Goal: Find specific page/section: Find specific page/section

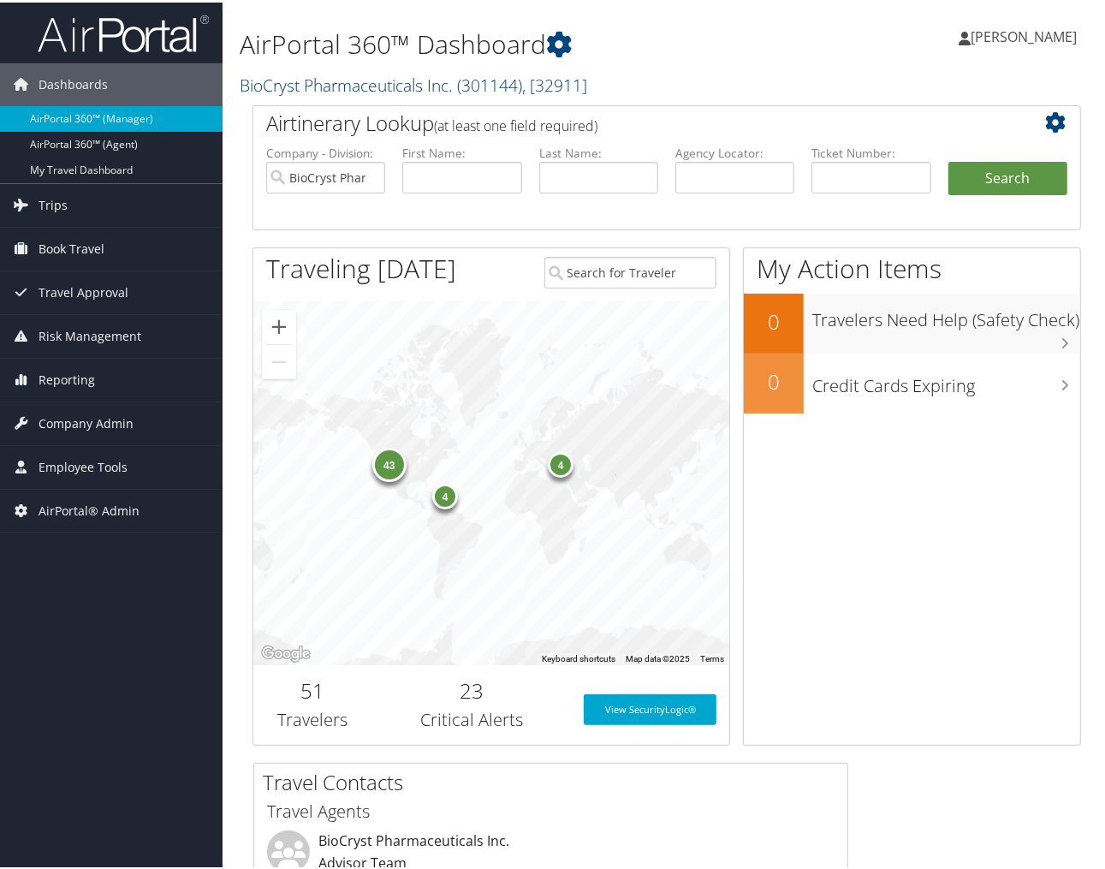
click at [275, 82] on link "BioCryst Pharmaceuticals Inc. ( 301144 ) , [ 32911 ]" at bounding box center [413, 82] width 347 height 23
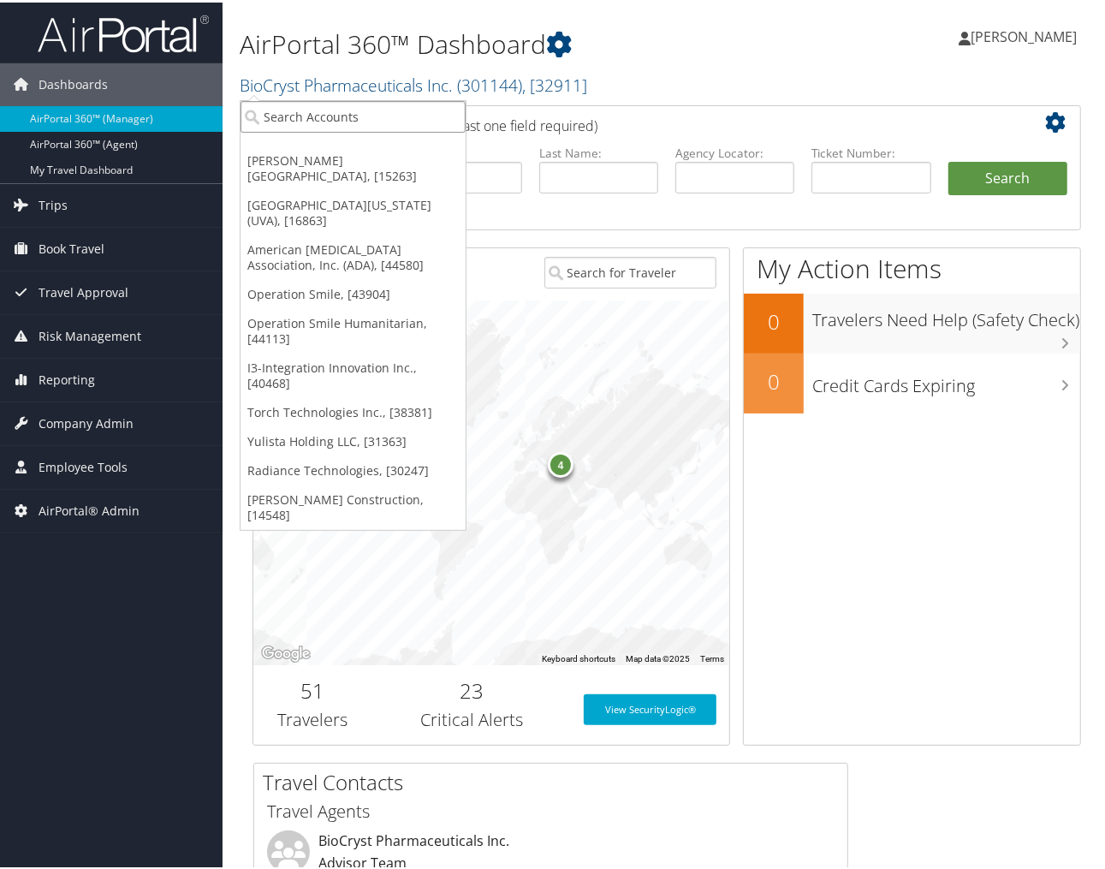
click at [279, 117] on input "search" at bounding box center [352, 114] width 225 height 32
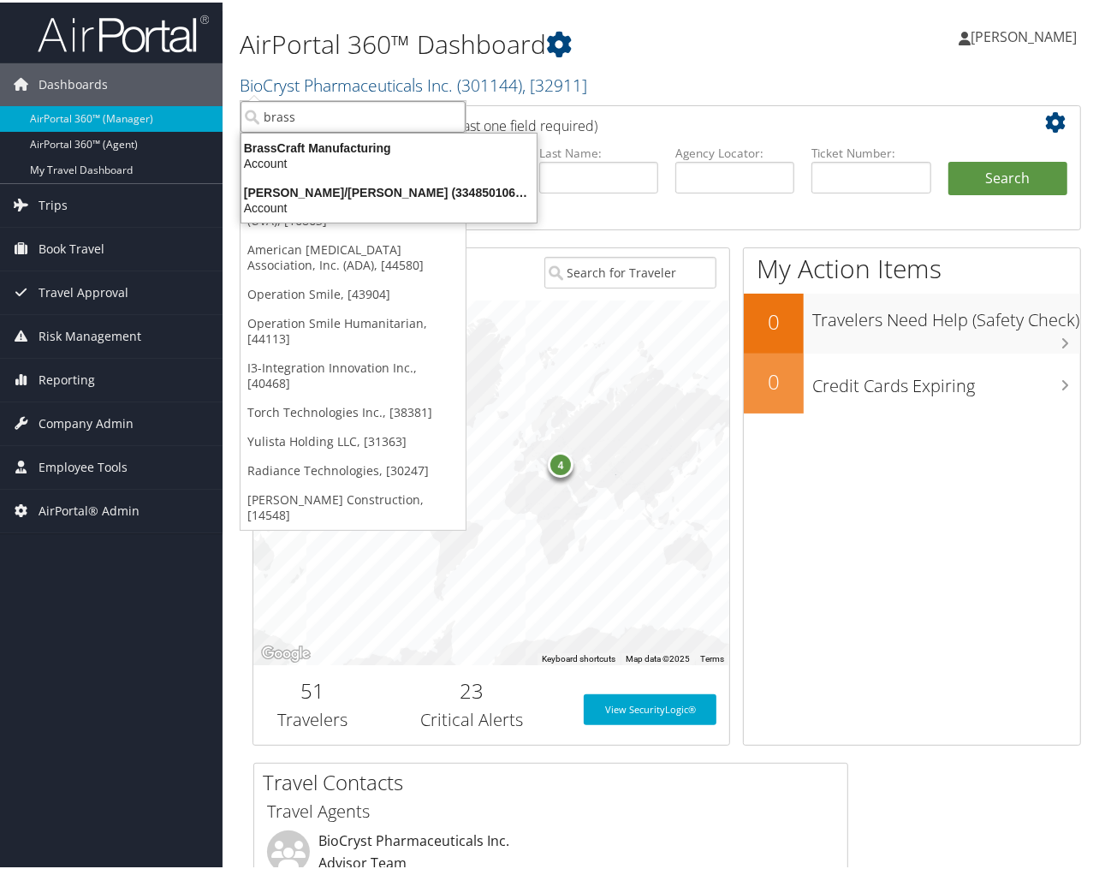
type input "bras"
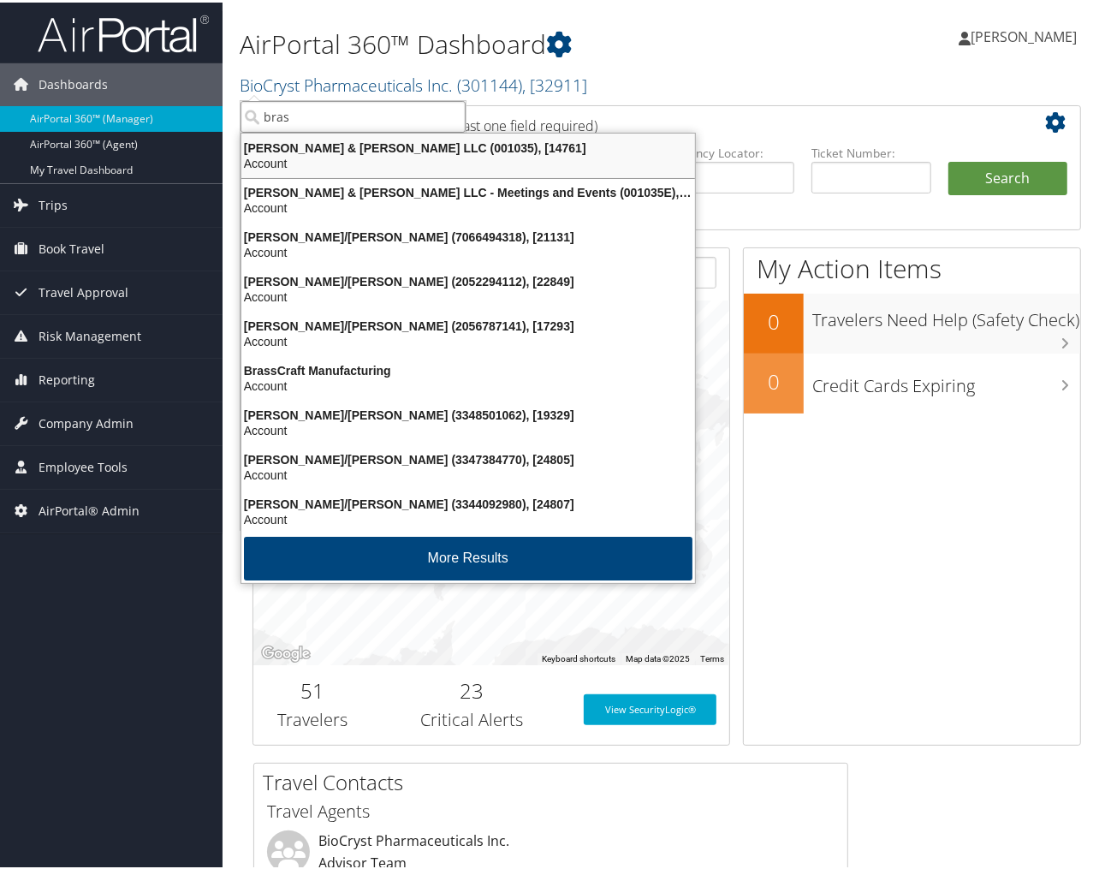
click at [276, 139] on div "Brasfield & Gorrie LLC (001035), [14761]" at bounding box center [468, 145] width 474 height 15
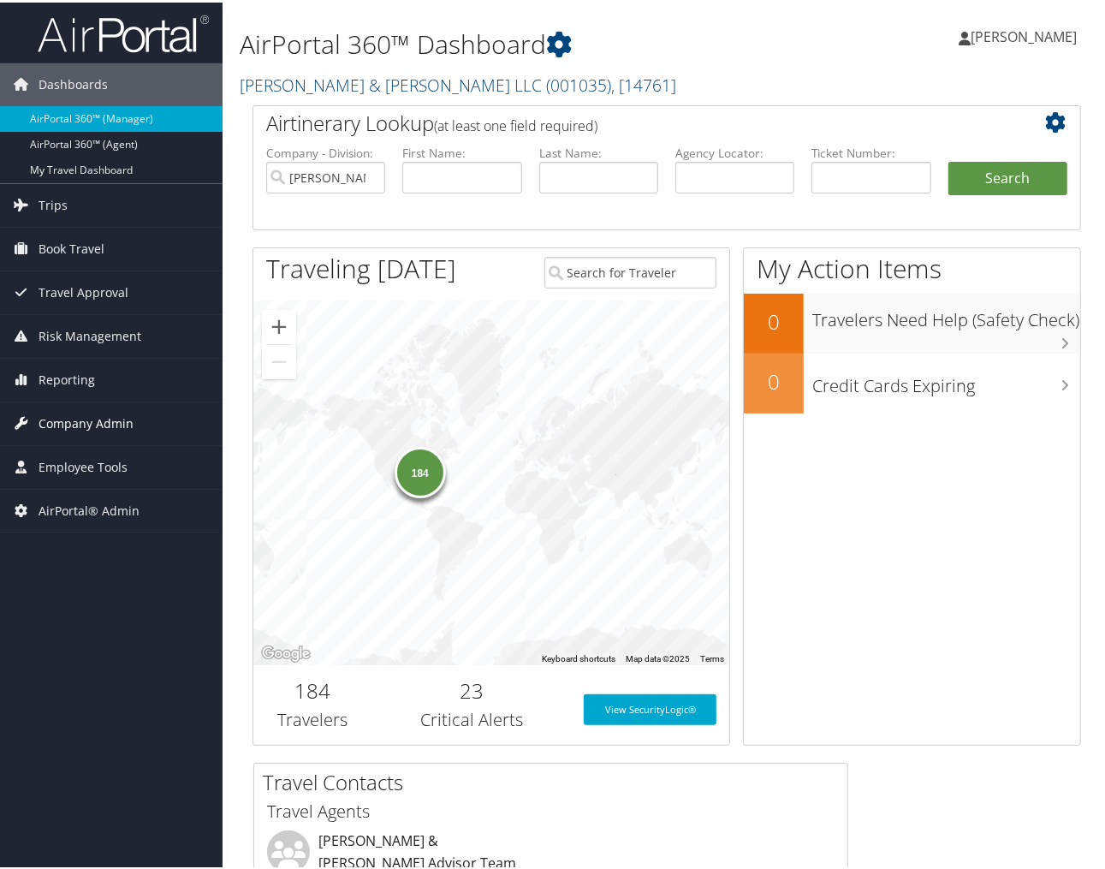
click at [71, 421] on span "Company Admin" at bounding box center [86, 421] width 95 height 43
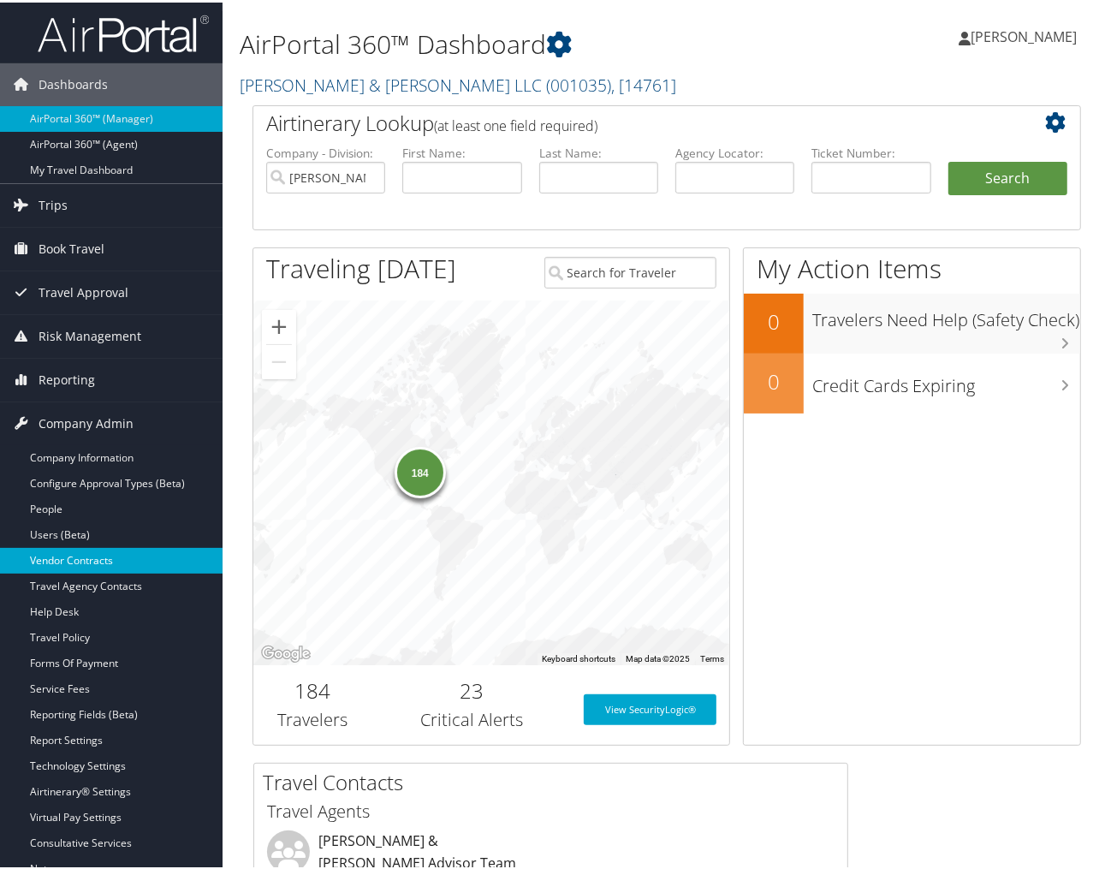
click at [39, 561] on link "Vendor Contracts" at bounding box center [111, 558] width 222 height 26
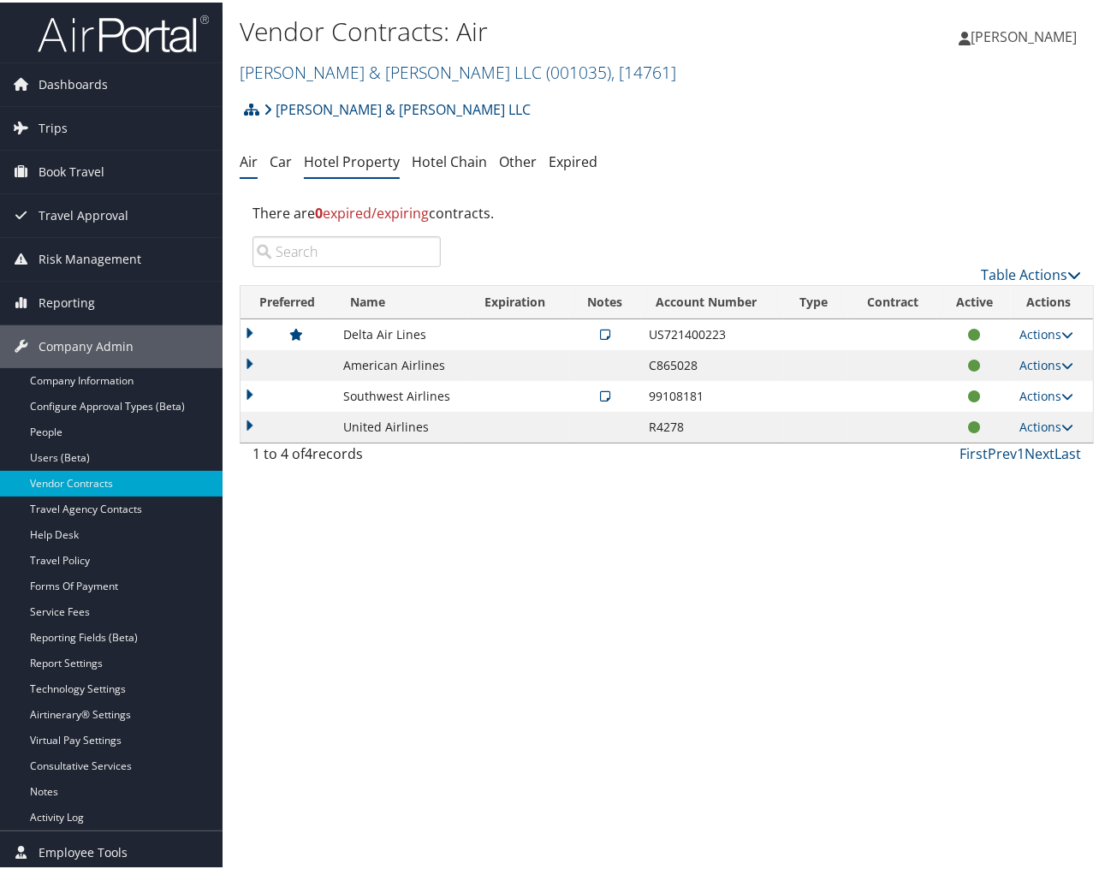
click at [355, 158] on link "Hotel Property" at bounding box center [352, 159] width 96 height 19
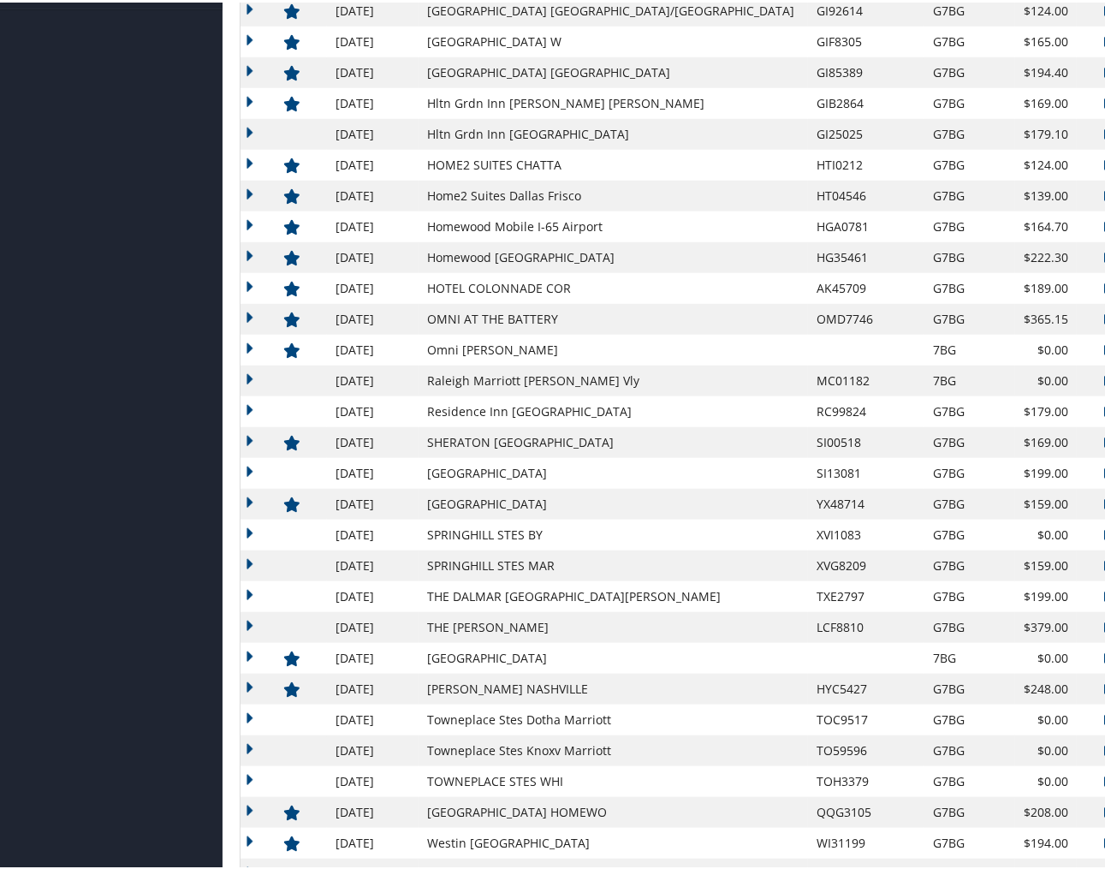
scroll to position [956, 0]
